Goal: Navigation & Orientation: Find specific page/section

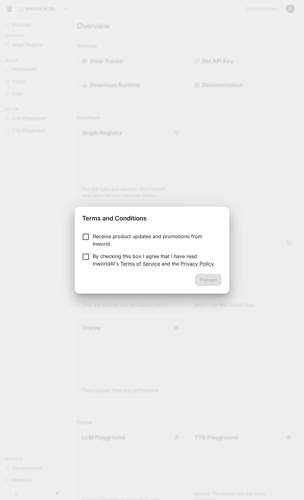
click at [55, 273] on div "Terms and Conditions Receive product updates and promotions from Inworld. By ch…" at bounding box center [152, 250] width 304 height 500
click at [174, 246] on p "Receive product updates and promotions from Inworld." at bounding box center [155, 239] width 124 height 15
click at [101, 264] on p "By checking this box I agree that I have read InworldAI's Terms of Service and …" at bounding box center [155, 259] width 124 height 15
click at [215, 283] on button "Proceed" at bounding box center [208, 279] width 27 height 12
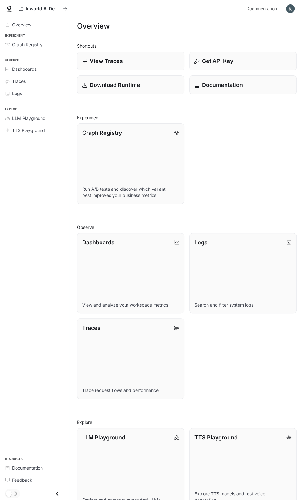
scroll to position [35, 0]
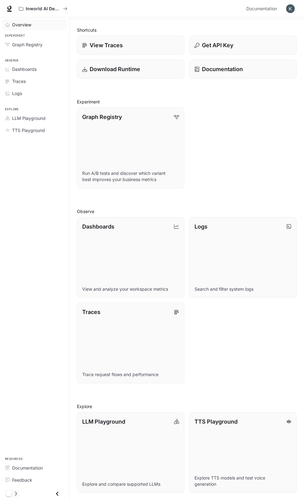
click at [22, 25] on span "Overview" at bounding box center [21, 24] width 19 height 7
click at [143, 41] on div "View Traces" at bounding box center [131, 45] width 98 height 8
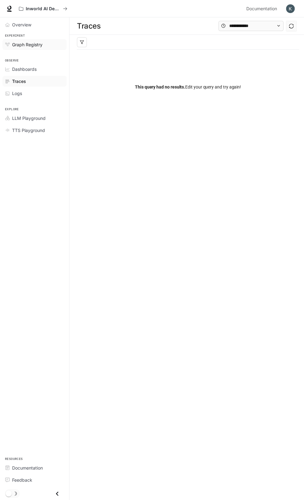
click at [38, 45] on span "Graph Registry" at bounding box center [27, 44] width 30 height 7
